Goal: Navigation & Orientation: Find specific page/section

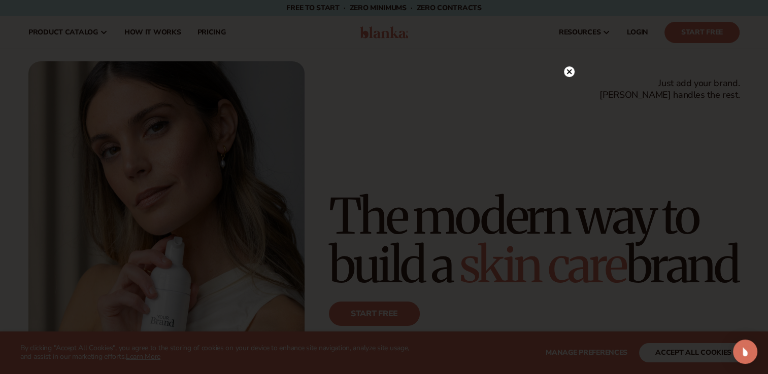
click at [569, 72] on icon at bounding box center [568, 71] width 5 height 5
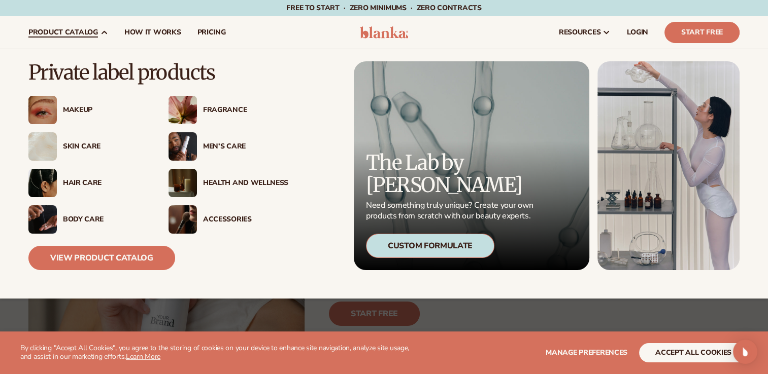
click at [48, 109] on img at bounding box center [42, 110] width 28 height 28
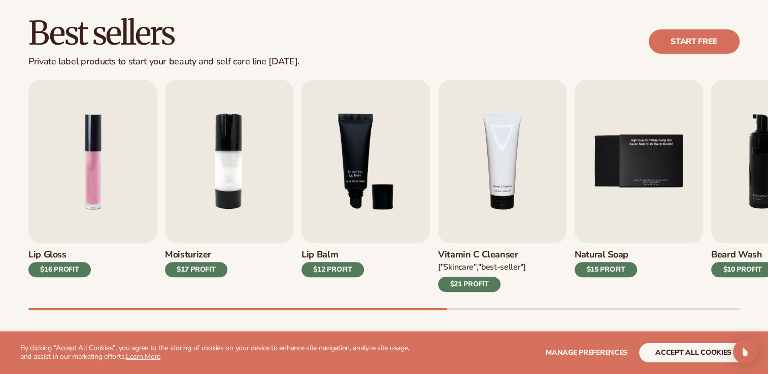
scroll to position [304, 0]
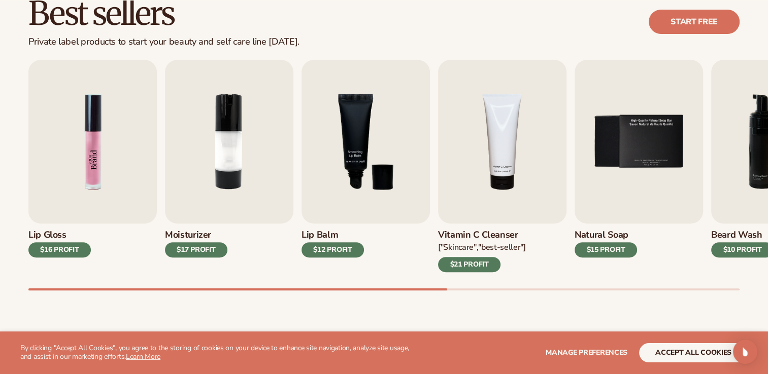
click at [93, 160] on img "1 / 9" at bounding box center [92, 142] width 128 height 164
click at [86, 116] on img "1 / 9" at bounding box center [92, 142] width 128 height 164
click at [92, 113] on img "1 / 9" at bounding box center [92, 142] width 128 height 164
click at [51, 249] on div "$16 PROFIT" at bounding box center [59, 250] width 62 height 15
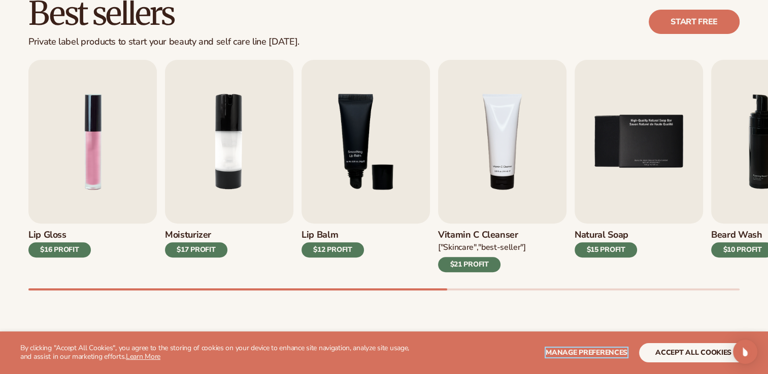
click at [605, 348] on span "Manage preferences" at bounding box center [586, 353] width 82 height 10
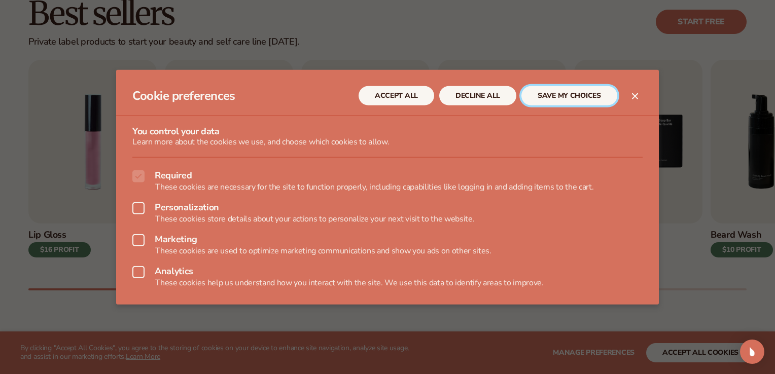
click at [570, 92] on button "SAVE MY CHOICES" at bounding box center [570, 95] width 96 height 19
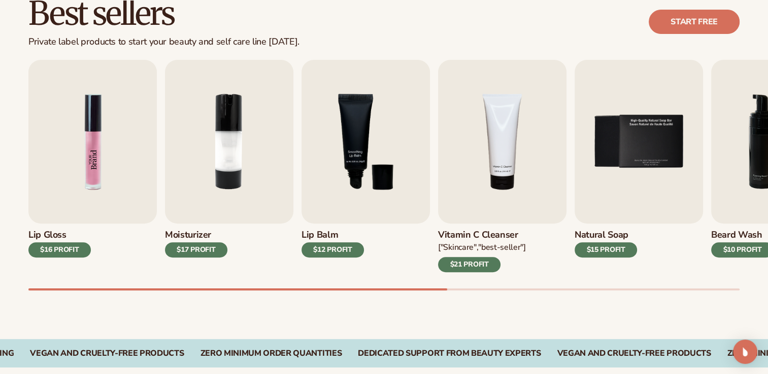
click at [83, 161] on img "1 / 9" at bounding box center [92, 142] width 128 height 164
click at [93, 161] on img "1 / 9" at bounding box center [92, 142] width 128 height 164
click at [93, 117] on img "1 / 9" at bounding box center [92, 142] width 128 height 164
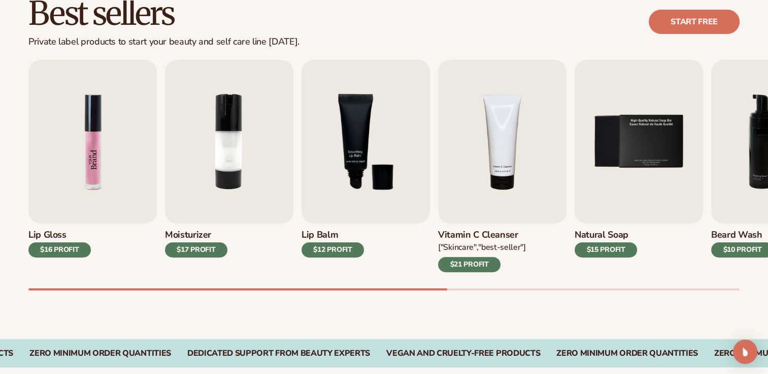
click at [93, 117] on img "1 / 9" at bounding box center [92, 142] width 128 height 164
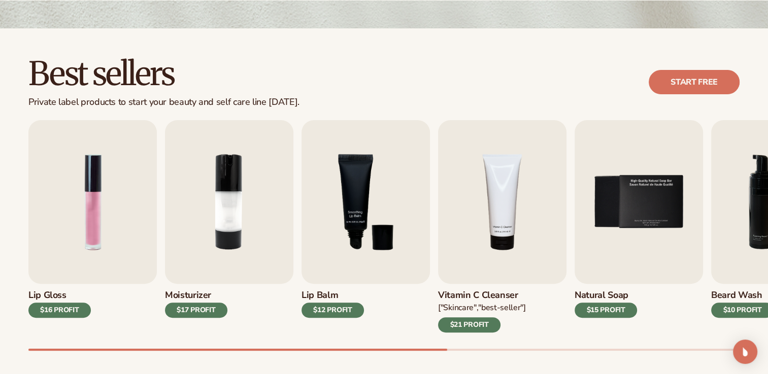
scroll to position [152, 0]
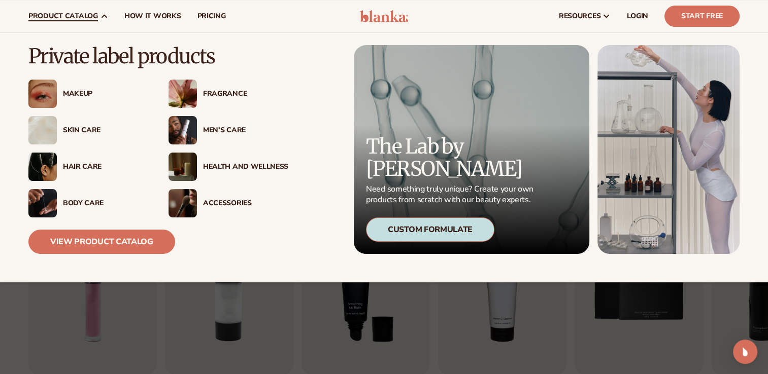
click at [193, 128] on img at bounding box center [182, 130] width 28 height 28
